Goal: Information Seeking & Learning: Learn about a topic

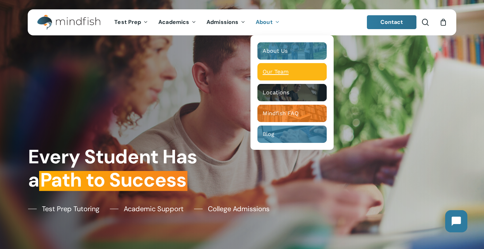
click at [272, 72] on span "Our Team" at bounding box center [276, 71] width 26 height 7
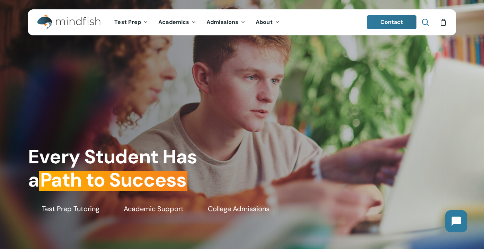
click at [424, 23] on span "Main Menu" at bounding box center [425, 22] width 7 height 7
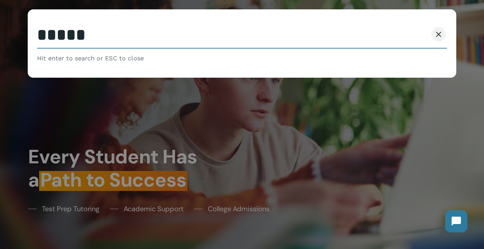
type input "*****"
click at [397, 27] on button "Search" at bounding box center [413, 34] width 32 height 15
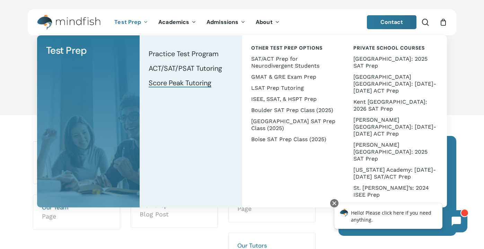
click at [200, 84] on span "Score Peak Tutoring" at bounding box center [180, 82] width 63 height 9
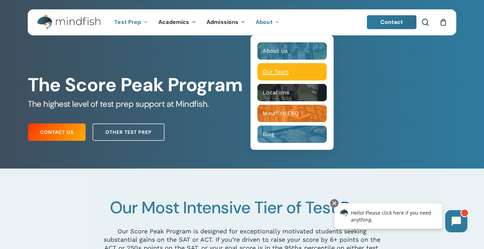
click at [285, 74] on span "Our Team" at bounding box center [276, 71] width 26 height 7
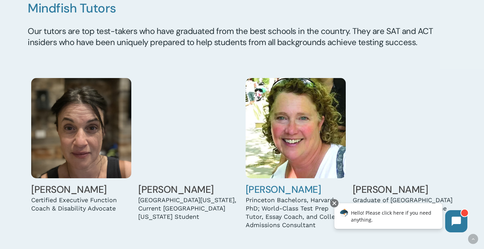
scroll to position [548, 0]
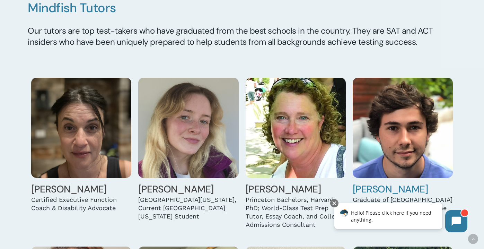
click at [379, 131] on img at bounding box center [403, 128] width 100 height 100
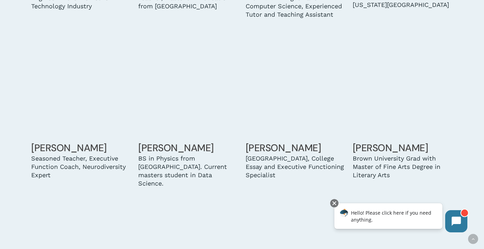
scroll to position [1089, 0]
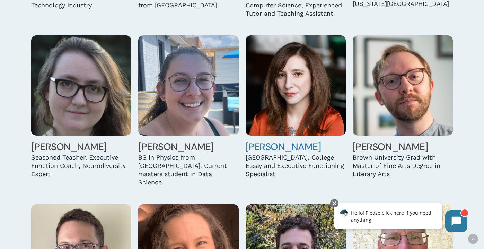
click at [282, 108] on img at bounding box center [296, 85] width 100 height 100
